Goal: Information Seeking & Learning: Learn about a topic

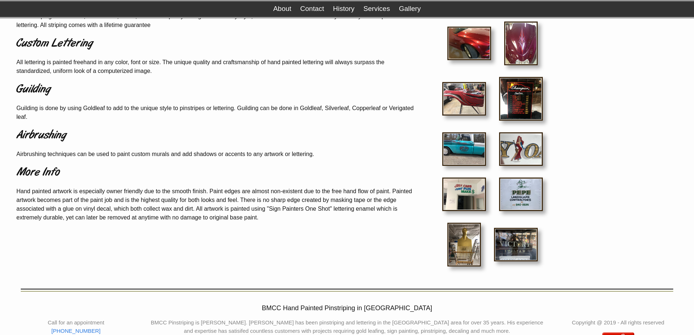
scroll to position [109, 0]
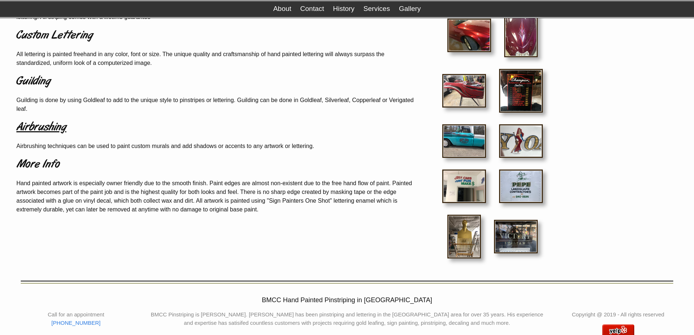
click at [32, 126] on h1 "Airbrushing" at bounding box center [215, 127] width 398 height 17
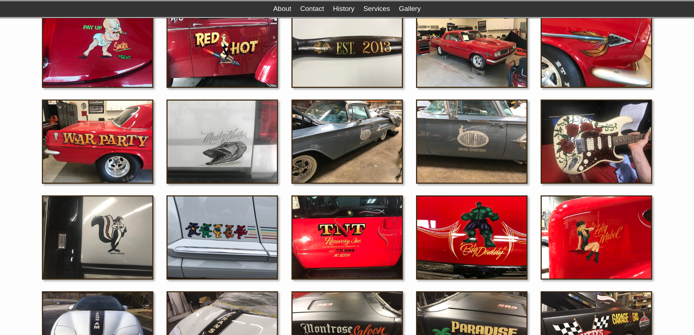
scroll to position [437, 0]
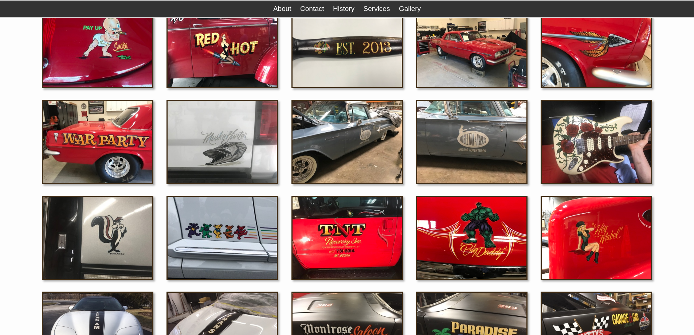
click at [596, 135] on img at bounding box center [596, 142] width 111 height 84
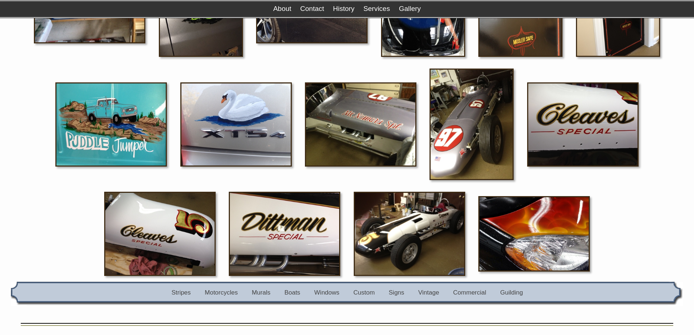
scroll to position [1500, 0]
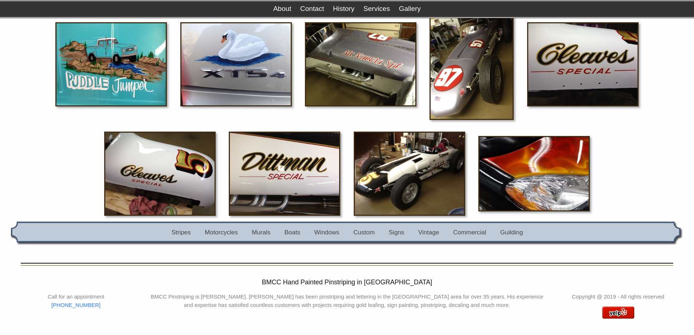
click at [263, 223] on nav "Stripes Motorcycles Murals Boats Windows Custom Signs Vintage Commercial Guildi…" at bounding box center [347, 233] width 641 height 24
click at [259, 231] on link "Murals" at bounding box center [261, 232] width 19 height 7
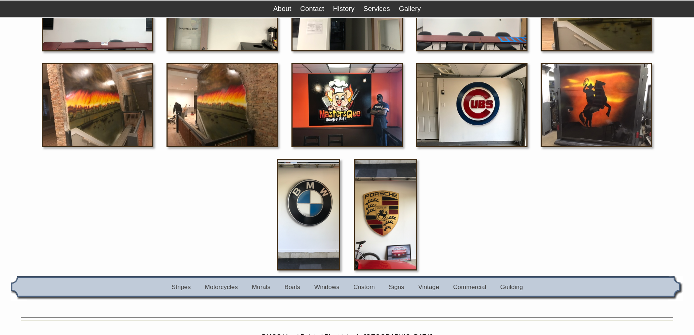
scroll to position [182, 0]
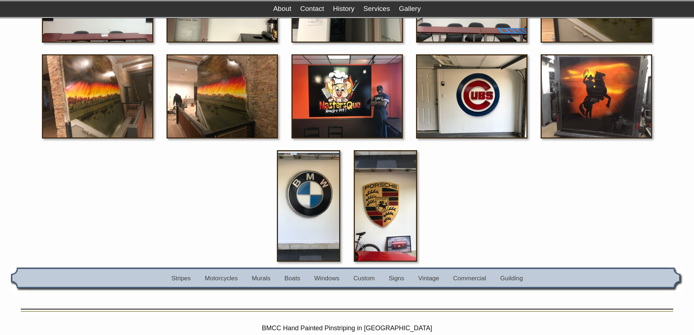
click at [586, 86] on img at bounding box center [596, 96] width 111 height 84
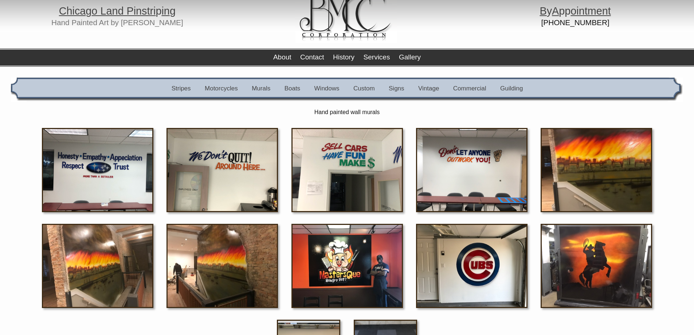
scroll to position [0, 0]
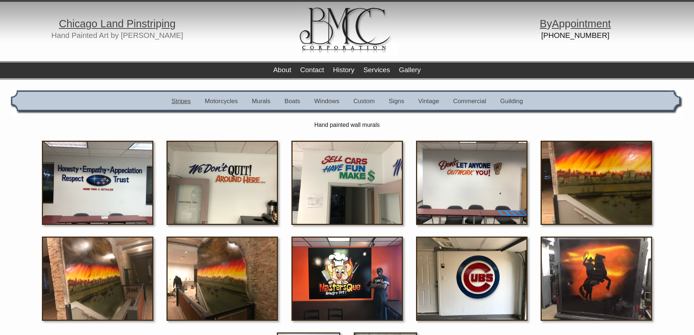
click at [182, 103] on link "Stripes" at bounding box center [181, 101] width 19 height 7
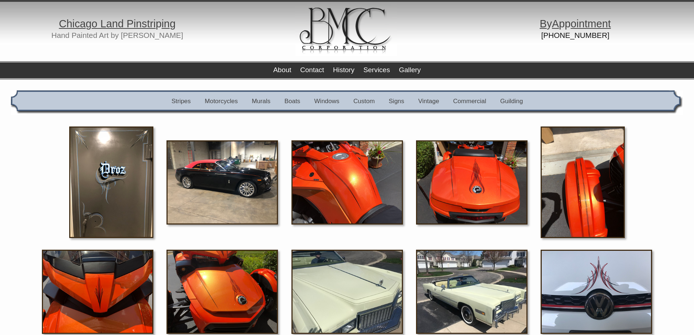
click at [477, 174] on img at bounding box center [471, 182] width 111 height 84
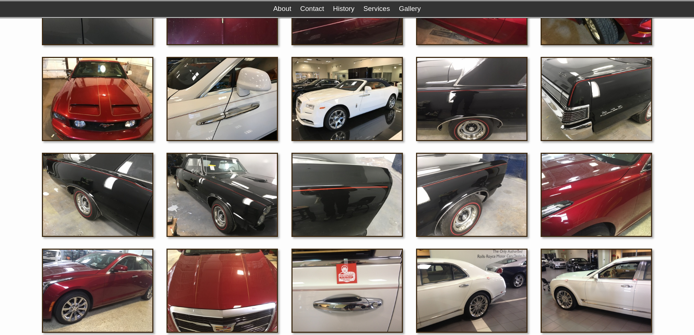
scroll to position [516, 0]
